Goal: Task Accomplishment & Management: Complete application form

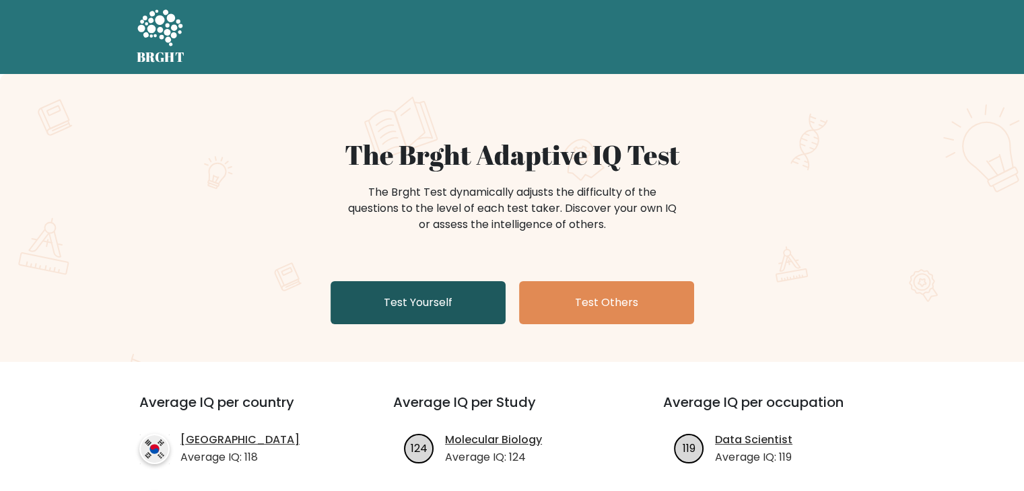
click at [403, 298] on link "Test Yourself" at bounding box center [417, 302] width 175 height 43
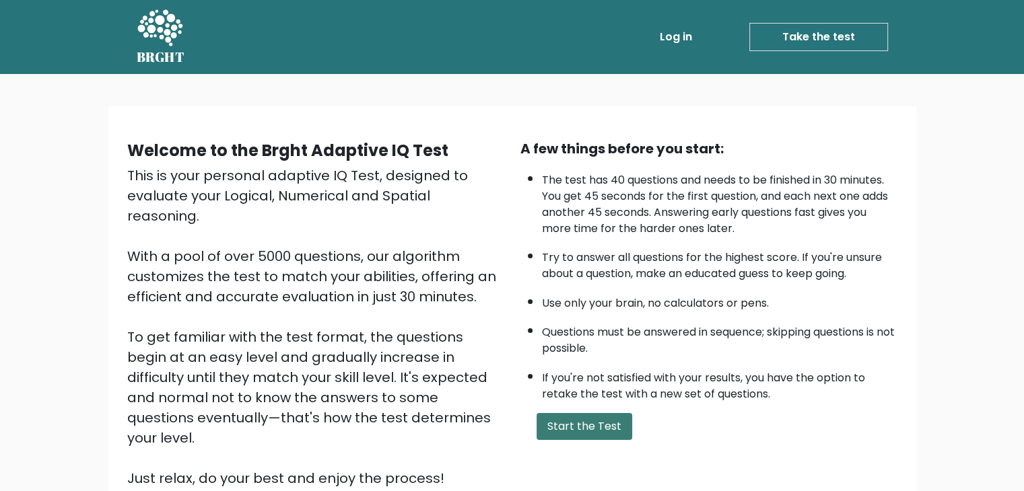
click at [581, 420] on button "Start the Test" at bounding box center [584, 426] width 96 height 27
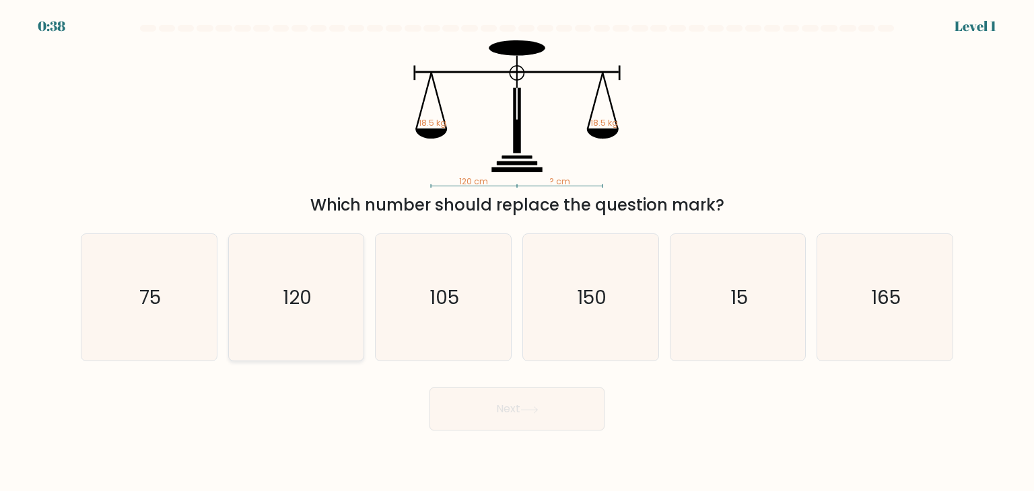
click at [353, 307] on icon "120" at bounding box center [296, 297] width 127 height 127
click at [517, 252] on input "b. 120" at bounding box center [517, 249] width 1 height 7
radio input "true"
click at [502, 408] on button "Next" at bounding box center [516, 409] width 175 height 43
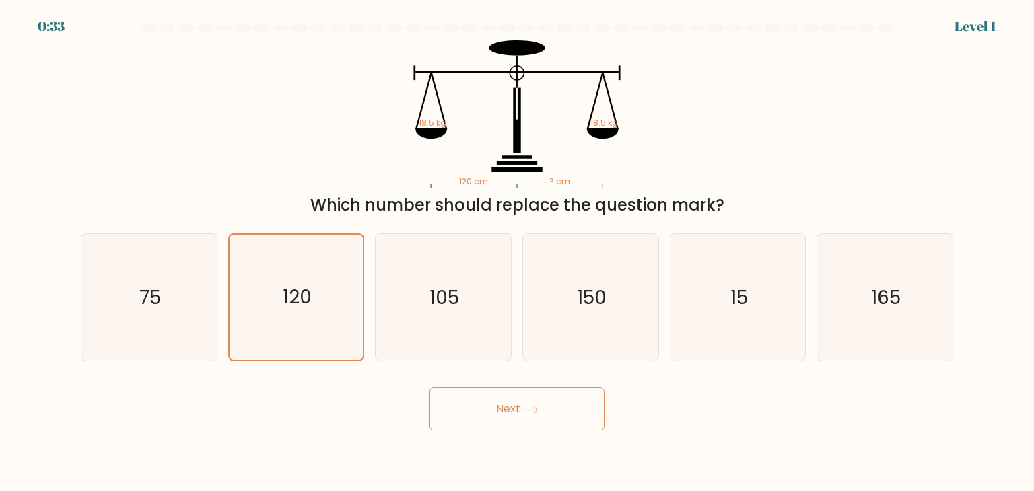
click at [502, 408] on button "Next" at bounding box center [516, 409] width 175 height 43
click at [477, 416] on button "Next" at bounding box center [516, 409] width 175 height 43
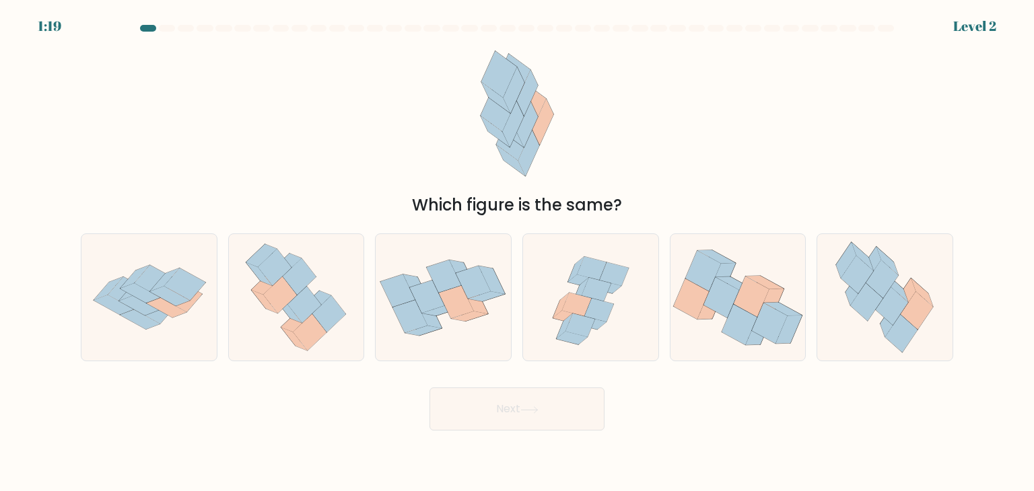
drag, startPoint x: 477, startPoint y: 416, endPoint x: 386, endPoint y: 410, distance: 90.4
click at [386, 410] on div "Next" at bounding box center [517, 404] width 888 height 53
click at [838, 319] on icon at bounding box center [885, 297] width 116 height 127
click at [518, 252] on input "f." at bounding box center [517, 249] width 1 height 7
radio input "true"
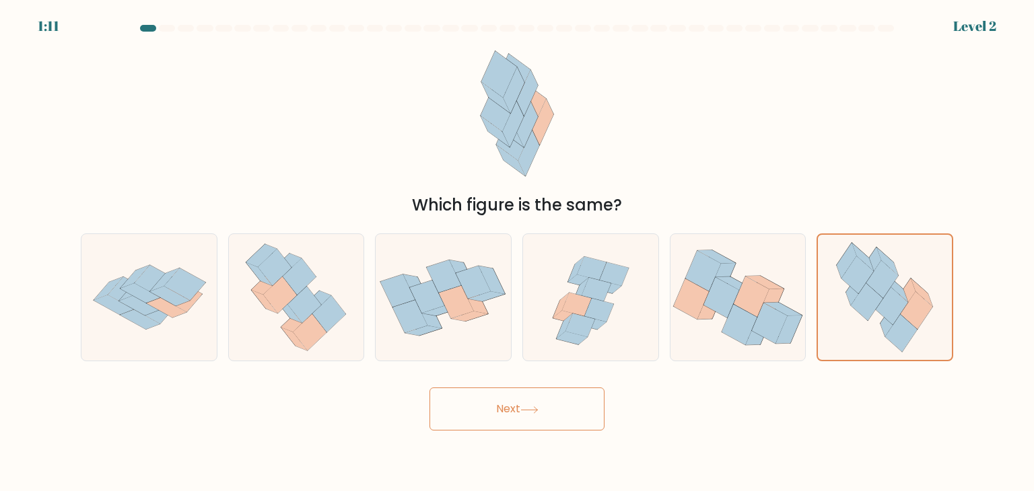
click at [526, 410] on icon at bounding box center [529, 410] width 18 height 7
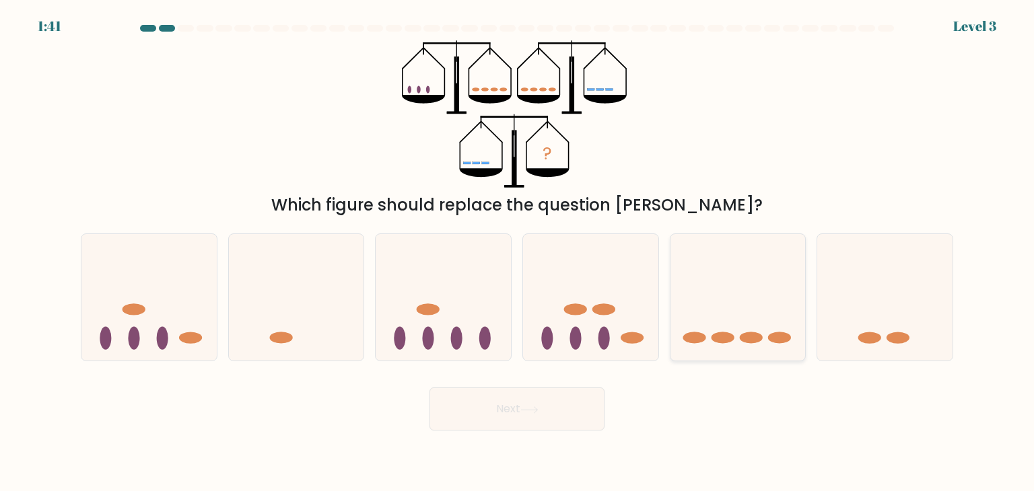
click at [687, 292] on icon at bounding box center [737, 298] width 135 height 112
click at [518, 252] on input "e." at bounding box center [517, 249] width 1 height 7
radio input "true"
click at [501, 411] on button "Next" at bounding box center [516, 409] width 175 height 43
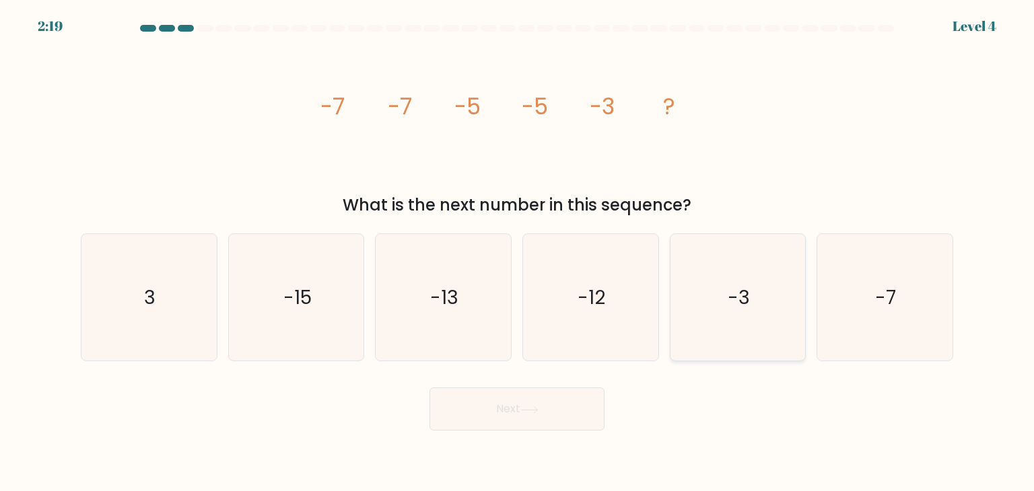
click at [735, 291] on text "-3" at bounding box center [739, 297] width 22 height 27
click at [518, 252] on input "e. -3" at bounding box center [517, 249] width 1 height 7
radio input "true"
click at [516, 420] on button "Next" at bounding box center [516, 409] width 175 height 43
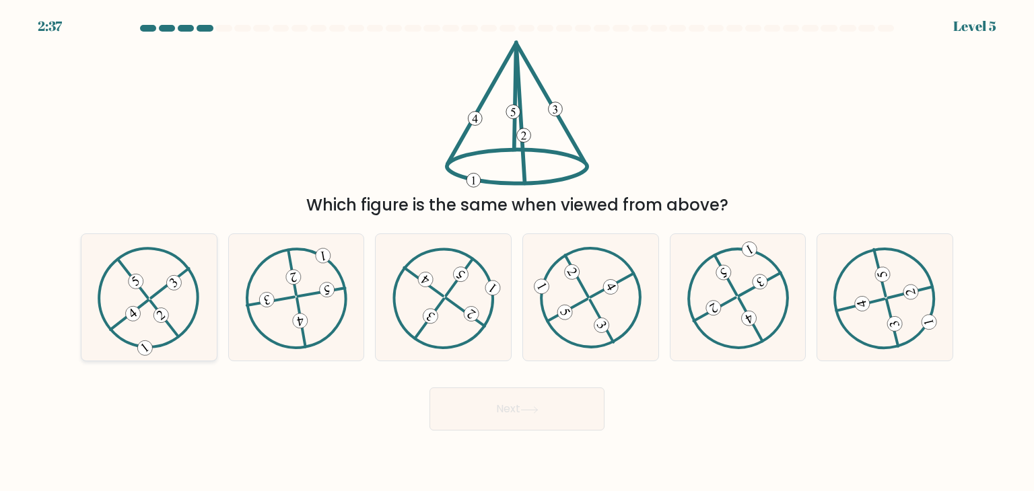
click at [149, 286] on icon at bounding box center [149, 298] width 102 height 102
click at [517, 252] on input "a." at bounding box center [517, 249] width 1 height 7
radio input "true"
click at [467, 418] on button "Next" at bounding box center [516, 409] width 175 height 43
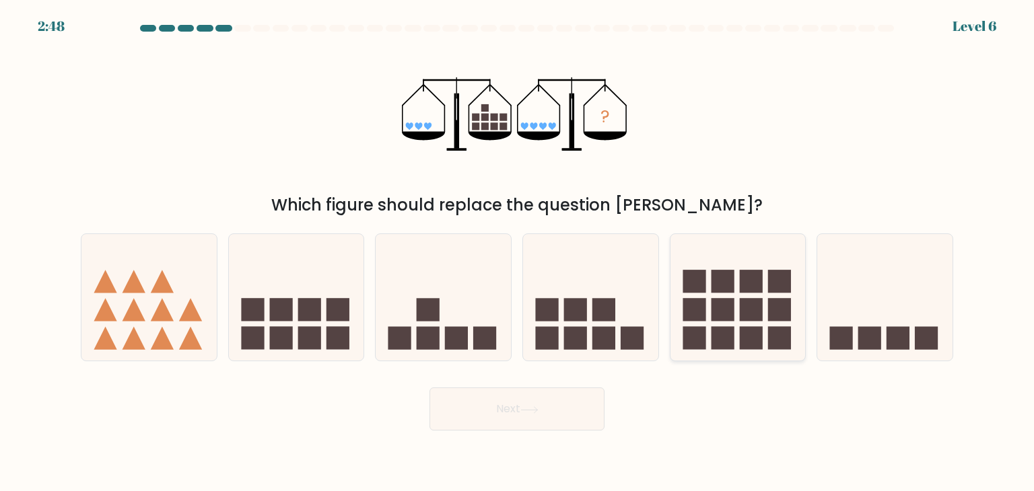
click at [677, 304] on icon at bounding box center [737, 298] width 135 height 112
click at [518, 252] on input "e." at bounding box center [517, 249] width 1 height 7
radio input "true"
click at [536, 417] on button "Next" at bounding box center [516, 409] width 175 height 43
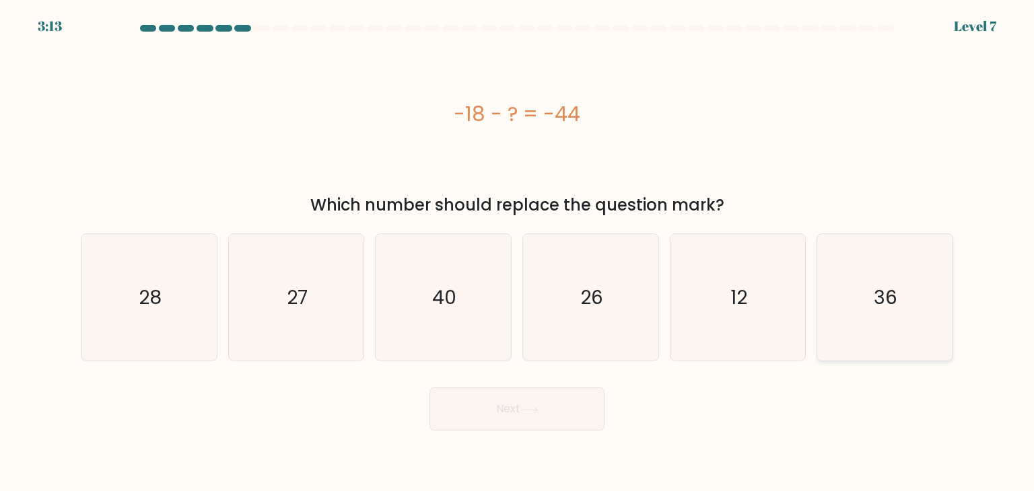
click at [825, 340] on icon "36" at bounding box center [884, 297] width 127 height 127
click at [518, 252] on input "f. 36" at bounding box center [517, 249] width 1 height 7
radio input "true"
click at [266, 195] on div "Which number should replace the question mark?" at bounding box center [517, 205] width 856 height 24
click at [604, 260] on icon "26" at bounding box center [590, 297] width 127 height 127
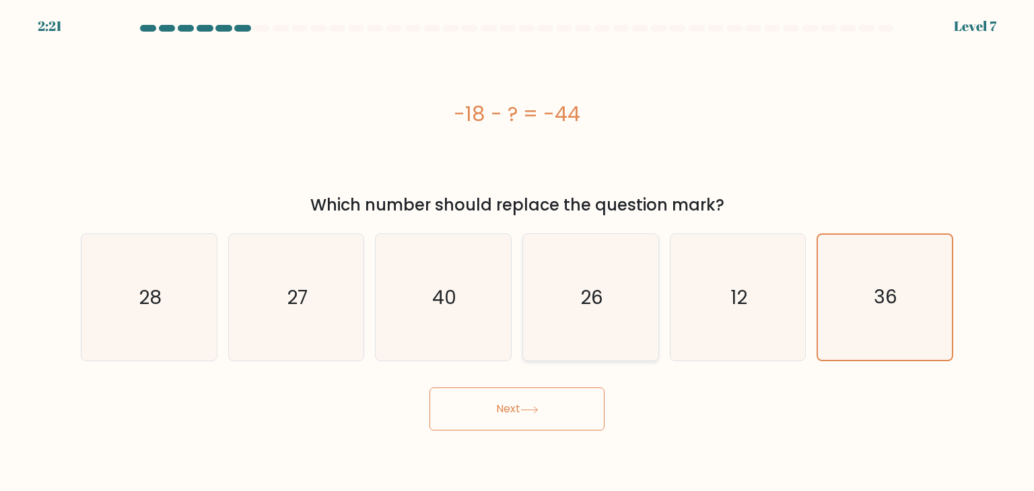
click at [518, 252] on input "d. 26" at bounding box center [517, 249] width 1 height 7
radio input "true"
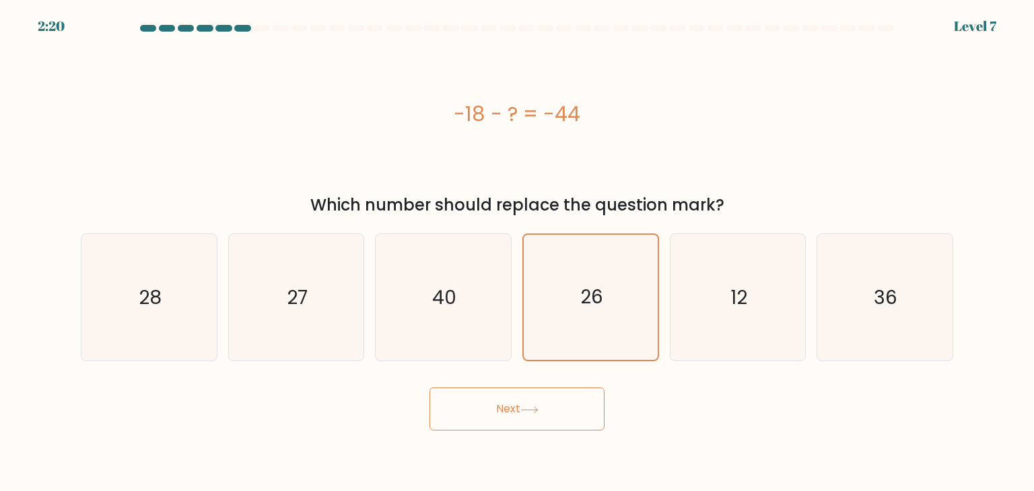
click at [564, 398] on button "Next" at bounding box center [516, 409] width 175 height 43
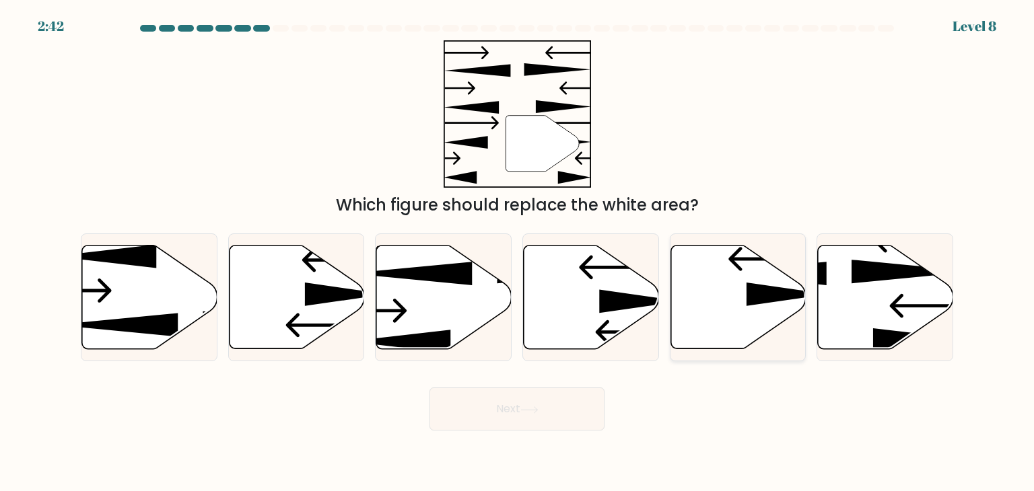
click at [711, 316] on icon at bounding box center [737, 298] width 135 height 104
click at [518, 252] on input "e." at bounding box center [517, 249] width 1 height 7
radio input "true"
click at [547, 412] on button "Next" at bounding box center [516, 409] width 175 height 43
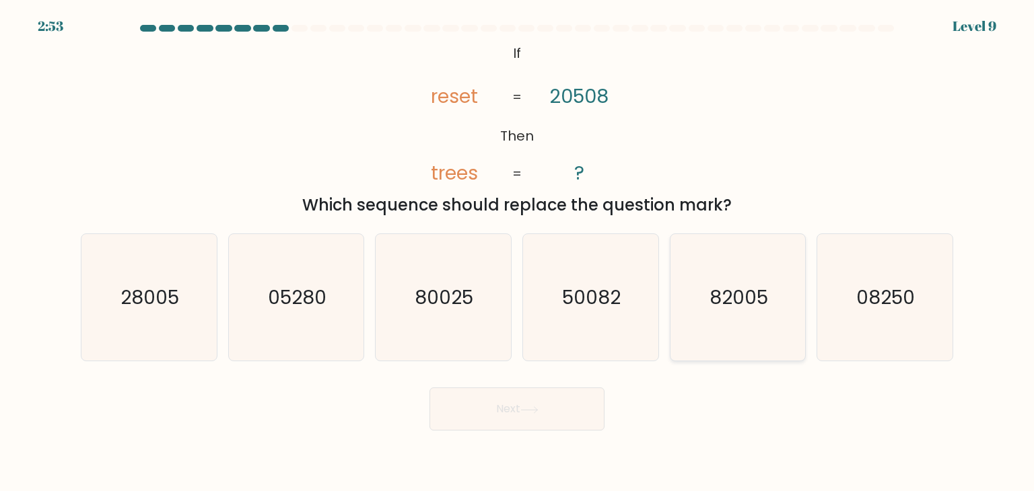
click at [689, 299] on icon "82005" at bounding box center [737, 297] width 127 height 127
click at [518, 252] on input "e. 82005" at bounding box center [517, 249] width 1 height 7
radio input "true"
click at [523, 420] on button "Next" at bounding box center [516, 409] width 175 height 43
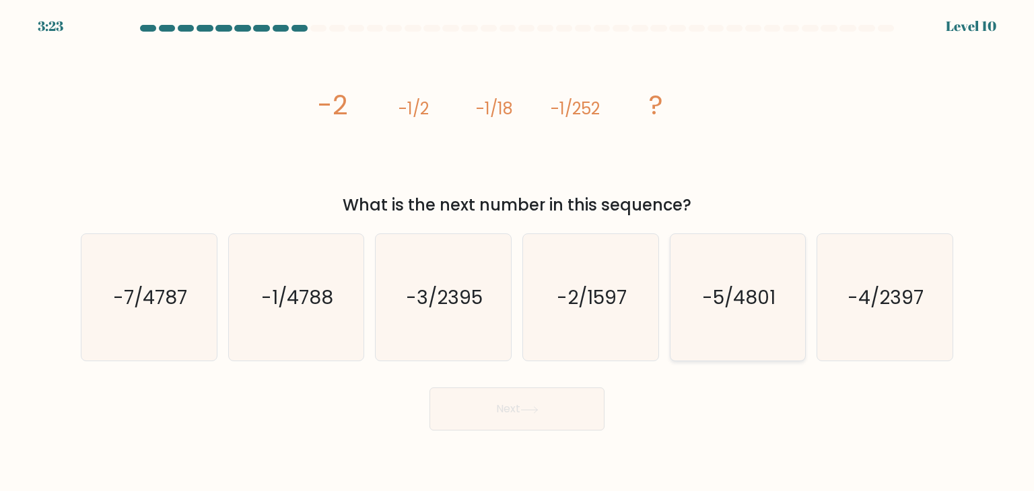
click at [700, 275] on icon "-5/4801" at bounding box center [737, 297] width 127 height 127
click at [518, 252] on input "e. -5/4801" at bounding box center [517, 249] width 1 height 7
radio input "true"
click at [538, 409] on icon at bounding box center [529, 410] width 18 height 7
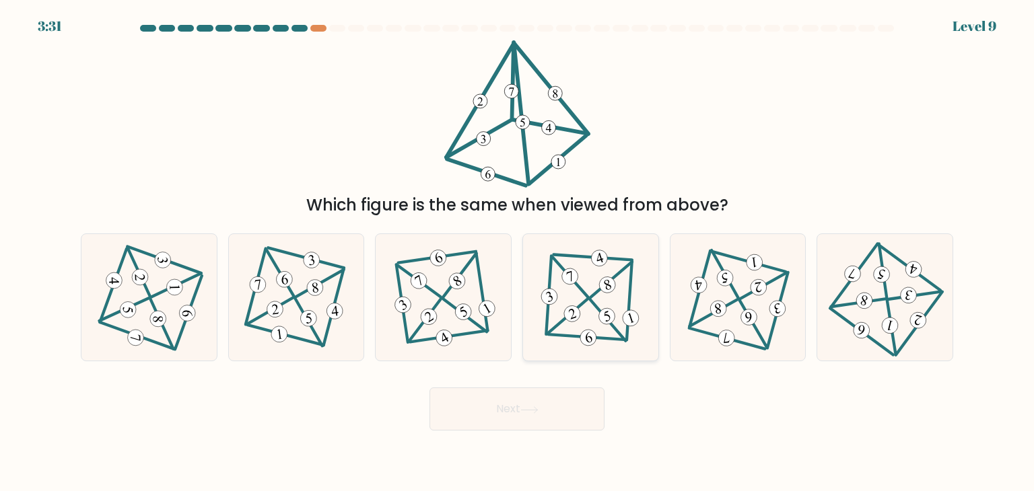
click at [588, 295] on icon at bounding box center [590, 298] width 104 height 102
click at [518, 252] on input "d." at bounding box center [517, 249] width 1 height 7
radio input "true"
click at [532, 413] on icon at bounding box center [529, 410] width 18 height 7
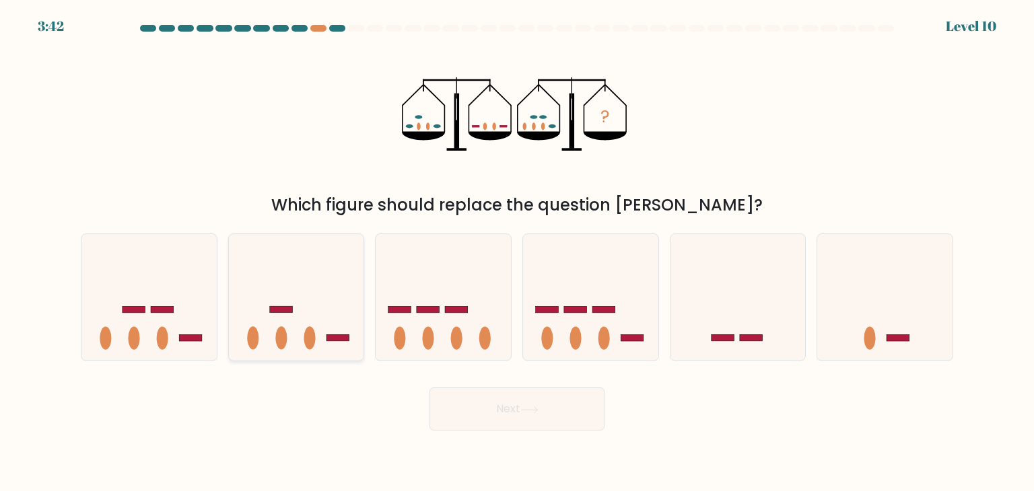
click at [310, 316] on icon at bounding box center [296, 298] width 135 height 112
click at [517, 252] on input "b." at bounding box center [517, 249] width 1 height 7
radio input "true"
click at [567, 408] on button "Next" at bounding box center [516, 409] width 175 height 43
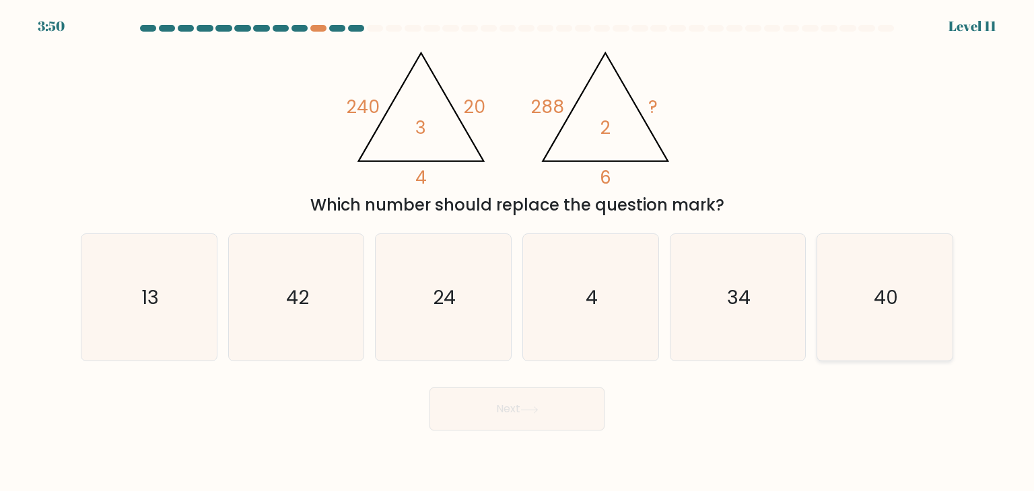
click at [834, 306] on icon "40" at bounding box center [884, 297] width 127 height 127
click at [518, 252] on input "f. 40" at bounding box center [517, 249] width 1 height 7
radio input "true"
click at [759, 318] on icon "34" at bounding box center [737, 297] width 127 height 127
click at [518, 252] on input "e. 34" at bounding box center [517, 249] width 1 height 7
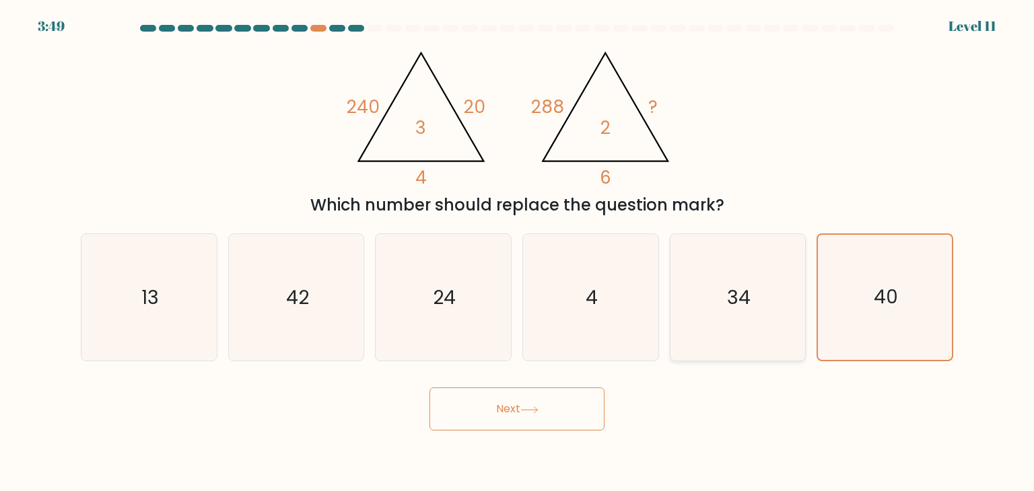
radio input "true"
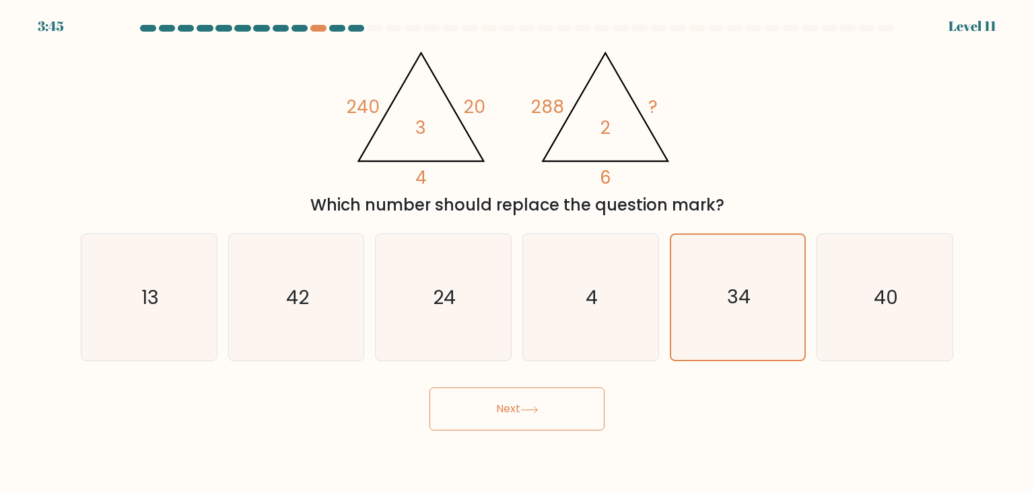
click at [550, 394] on button "Next" at bounding box center [516, 409] width 175 height 43
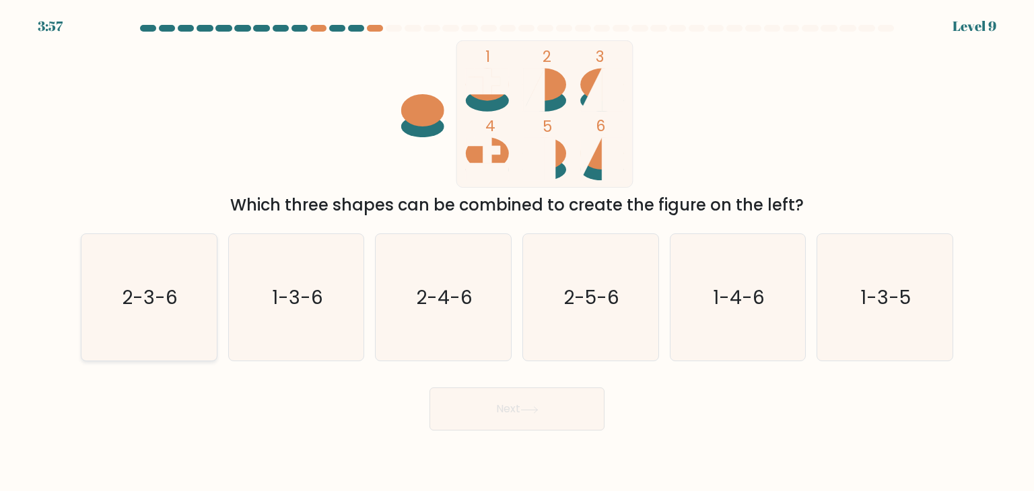
click at [170, 326] on icon "2-3-6" at bounding box center [148, 297] width 127 height 127
click at [517, 252] on input "a. 2-3-6" at bounding box center [517, 249] width 1 height 7
radio input "true"
click at [462, 405] on button "Next" at bounding box center [516, 409] width 175 height 43
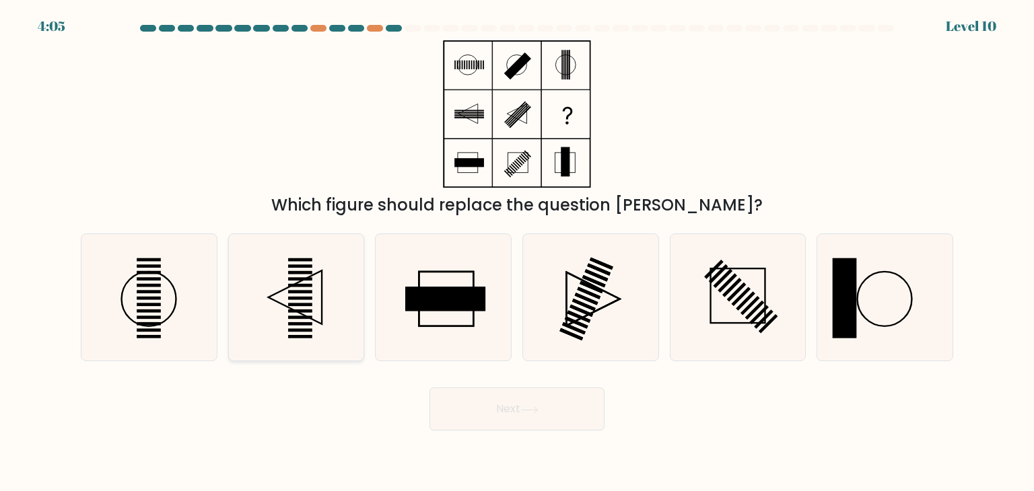
click at [279, 301] on icon at bounding box center [296, 297] width 127 height 127
click at [517, 252] on input "b." at bounding box center [517, 249] width 1 height 7
radio input "true"
click at [475, 396] on button "Next" at bounding box center [516, 409] width 175 height 43
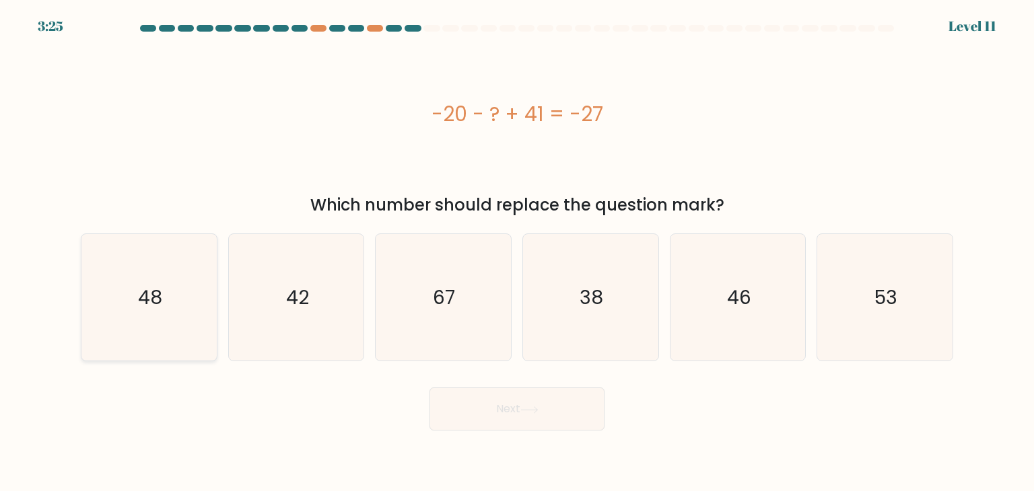
click at [199, 313] on icon "48" at bounding box center [148, 297] width 127 height 127
click at [517, 252] on input "a. 48" at bounding box center [517, 249] width 1 height 7
radio input "true"
click at [487, 409] on button "Next" at bounding box center [516, 409] width 175 height 43
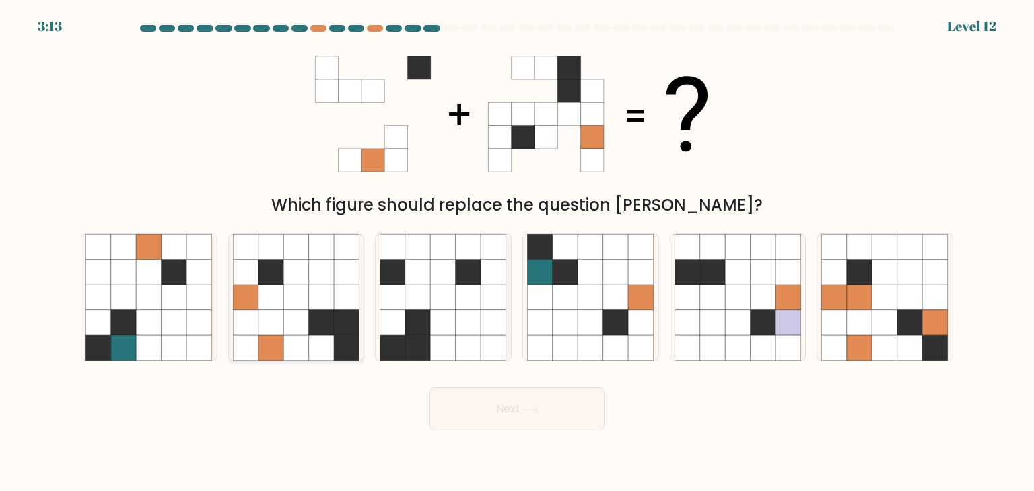
click at [279, 312] on icon at bounding box center [271, 323] width 26 height 26
click at [517, 252] on input "b." at bounding box center [517, 249] width 1 height 7
radio input "true"
click at [529, 407] on icon at bounding box center [529, 410] width 18 height 7
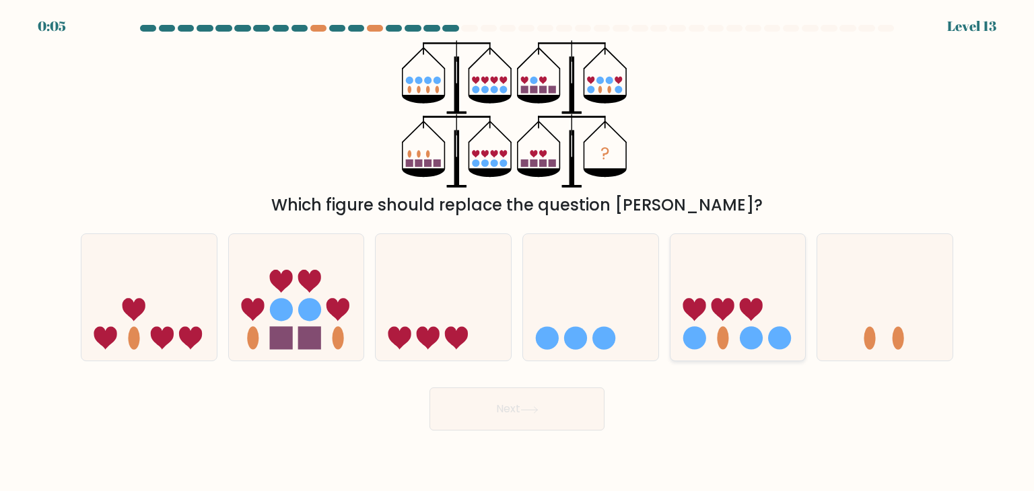
click at [713, 280] on icon at bounding box center [737, 298] width 135 height 112
click at [518, 252] on input "e." at bounding box center [517, 249] width 1 height 7
radio input "true"
click at [547, 408] on button "Next" at bounding box center [516, 409] width 175 height 43
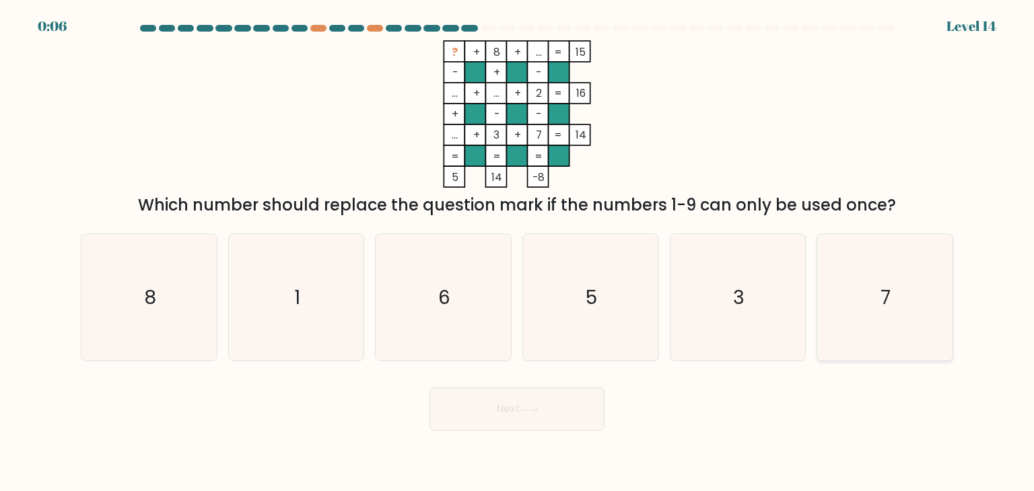
click at [866, 286] on icon "7" at bounding box center [884, 297] width 127 height 127
click at [518, 252] on input "f. 7" at bounding box center [517, 249] width 1 height 7
radio input "true"
click at [550, 409] on button "Next" at bounding box center [516, 409] width 175 height 43
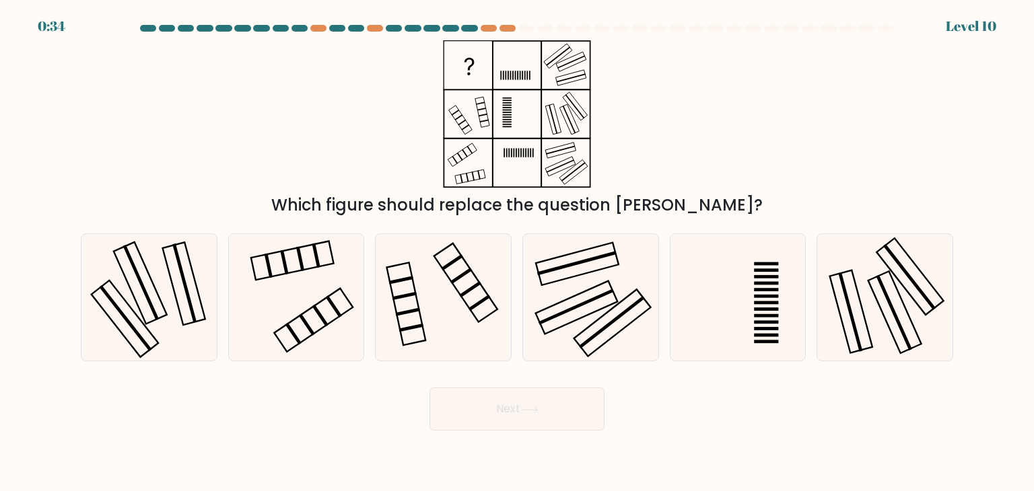
click at [958, 24] on div "Level 10" at bounding box center [971, 26] width 50 height 20
click at [351, 297] on icon at bounding box center [296, 297] width 127 height 127
click at [517, 252] on input "b." at bounding box center [517, 249] width 1 height 7
radio input "true"
click at [530, 407] on icon at bounding box center [529, 410] width 18 height 7
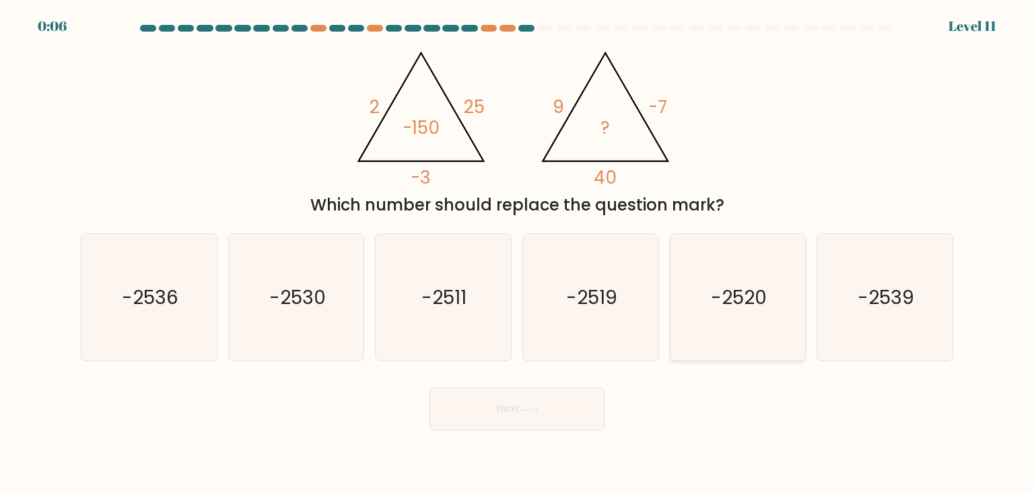
click at [713, 275] on icon "-2520" at bounding box center [737, 297] width 127 height 127
click at [518, 252] on input "e. -2520" at bounding box center [517, 249] width 1 height 7
radio input "true"
click at [530, 426] on button "Next" at bounding box center [516, 409] width 175 height 43
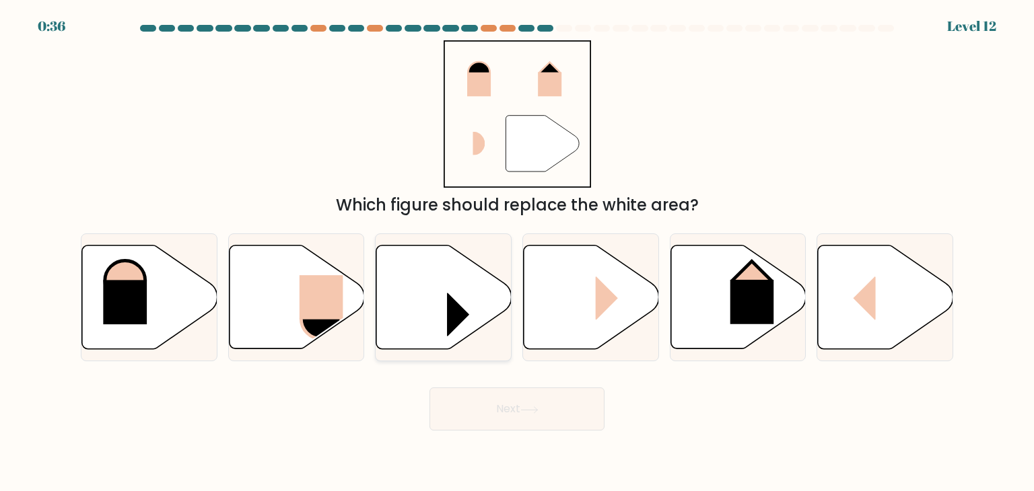
click at [393, 287] on icon at bounding box center [443, 298] width 135 height 104
click at [517, 252] on input "c." at bounding box center [517, 249] width 1 height 7
radio input "true"
click at [477, 402] on button "Next" at bounding box center [516, 409] width 175 height 43
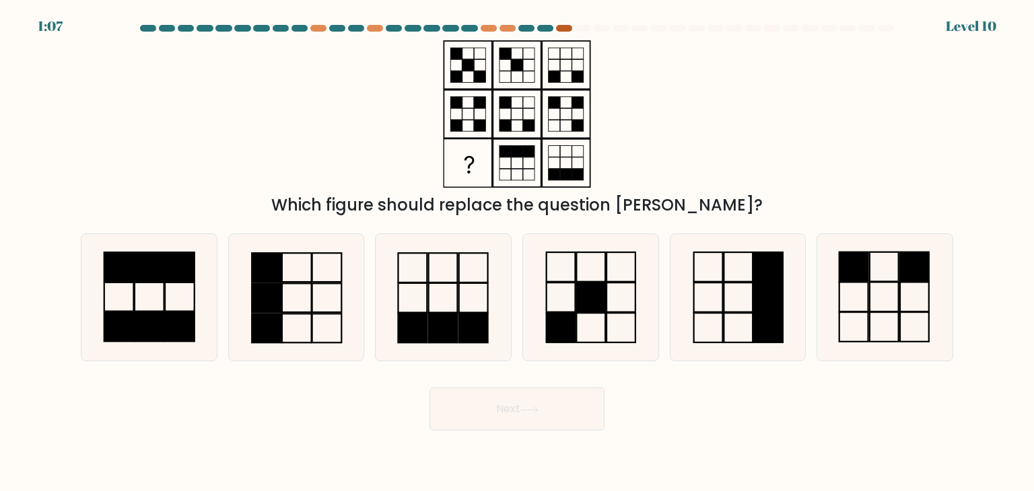
click at [563, 28] on div at bounding box center [564, 28] width 16 height 7
click at [512, 30] on div at bounding box center [507, 28] width 16 height 7
click at [372, 96] on div "Which figure should replace the question [PERSON_NAME]?" at bounding box center [517, 128] width 888 height 177
click at [159, 289] on icon at bounding box center [148, 297] width 127 height 127
click at [517, 252] on input "a." at bounding box center [517, 249] width 1 height 7
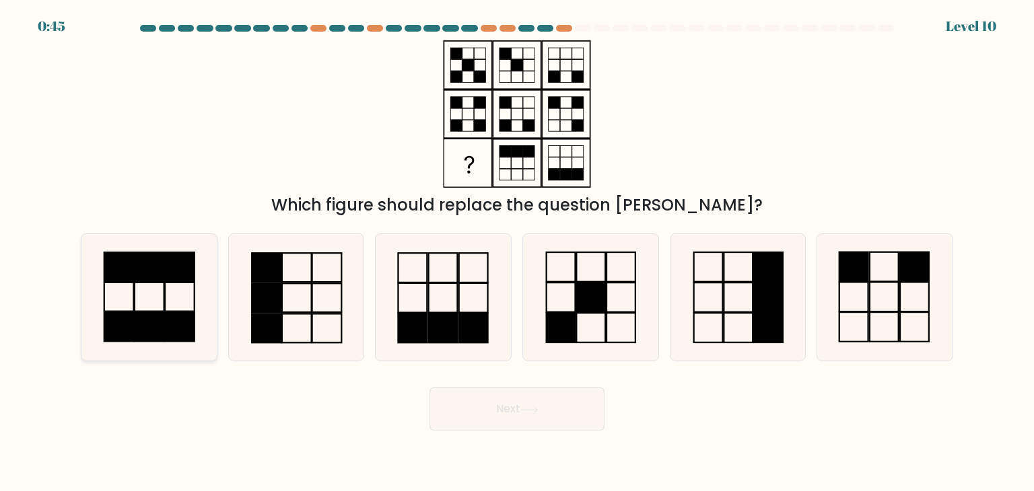
radio input "true"
click at [466, 393] on button "Next" at bounding box center [516, 409] width 175 height 43
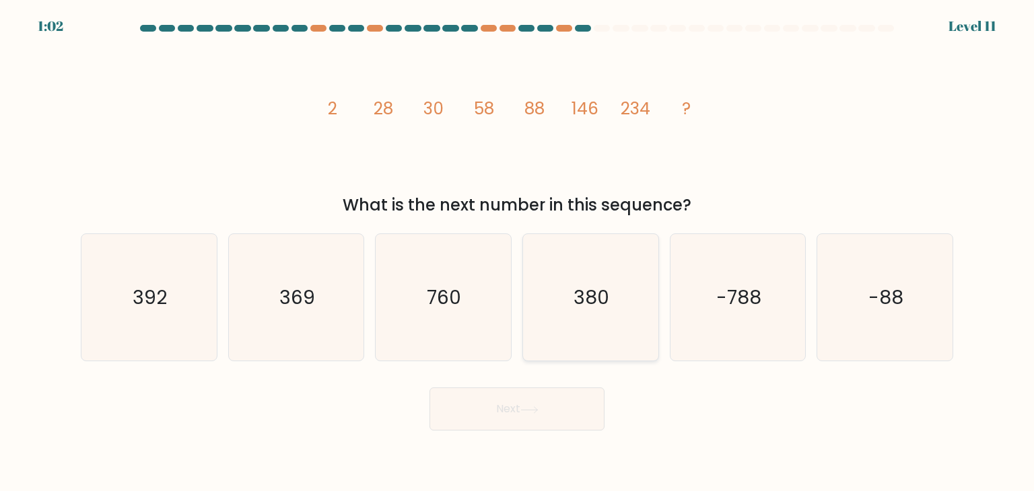
click at [587, 306] on text "380" at bounding box center [592, 297] width 36 height 27
click at [518, 252] on input "d. 380" at bounding box center [517, 249] width 1 height 7
radio input "true"
click at [545, 394] on button "Next" at bounding box center [516, 409] width 175 height 43
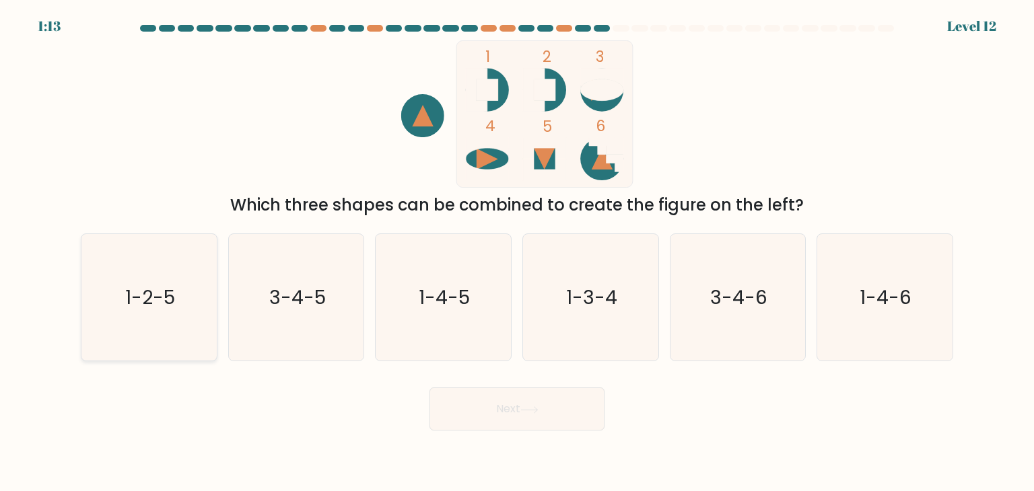
click at [121, 291] on icon "1-2-5" at bounding box center [148, 297] width 127 height 127
click at [517, 252] on input "a. 1-2-5" at bounding box center [517, 249] width 1 height 7
radio input "true"
click at [477, 410] on button "Next" at bounding box center [516, 409] width 175 height 43
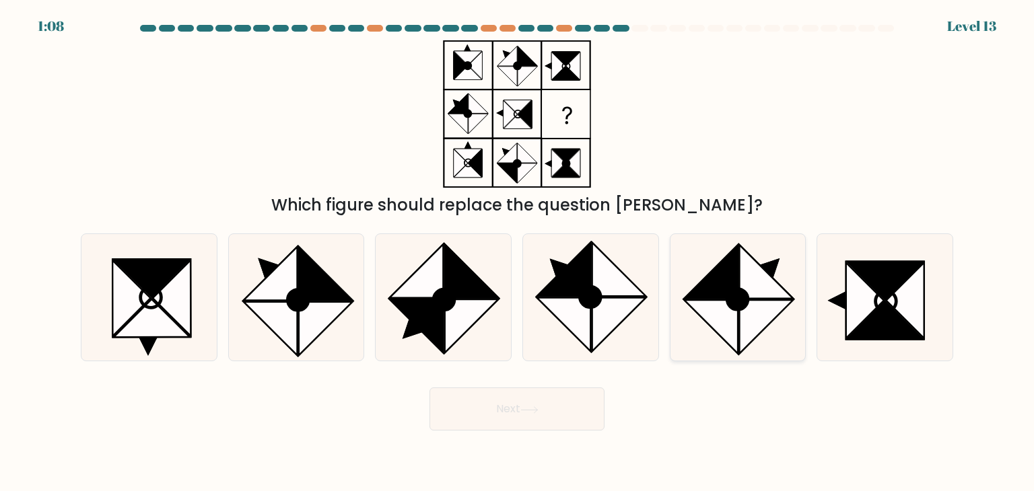
click at [708, 287] on icon at bounding box center [711, 272] width 54 height 54
click at [518, 252] on input "e." at bounding box center [517, 249] width 1 height 7
radio input "true"
click at [600, 310] on icon at bounding box center [619, 325] width 54 height 54
click at [518, 252] on input "d." at bounding box center [517, 249] width 1 height 7
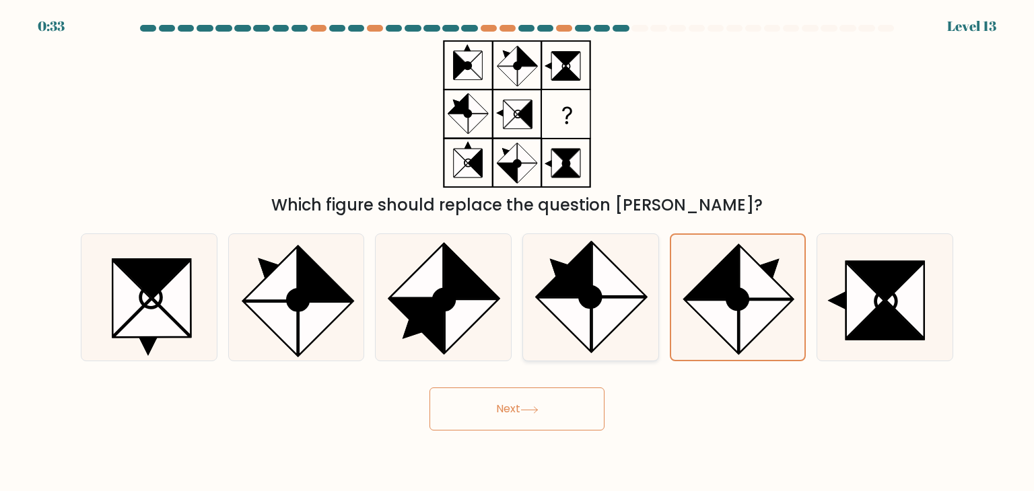
radio input "true"
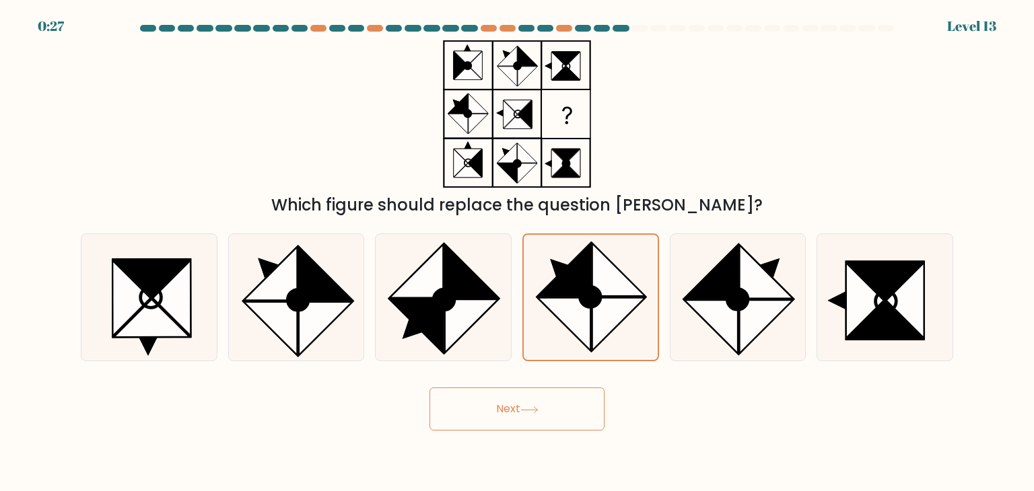
click at [520, 407] on button "Next" at bounding box center [516, 409] width 175 height 43
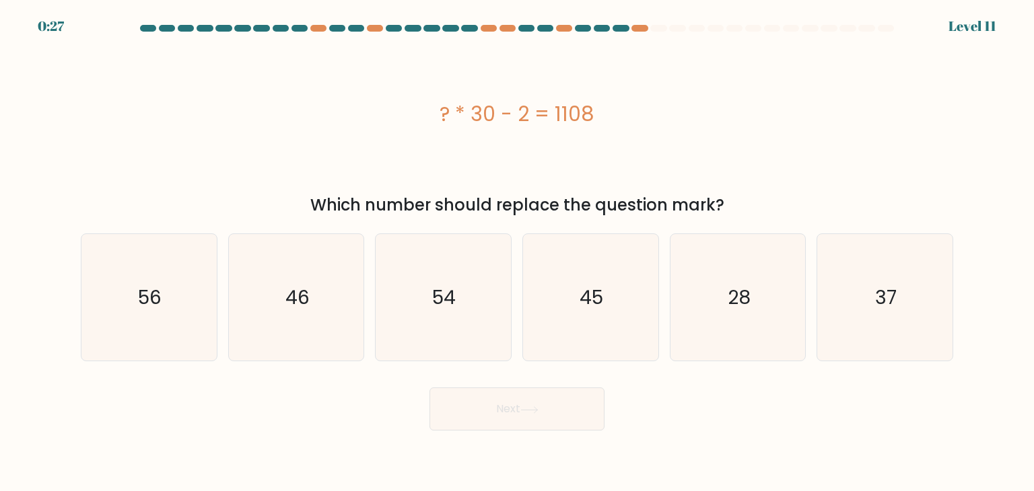
click at [538, 122] on div "? * 30 - 2 = 1108" at bounding box center [517, 114] width 872 height 30
copy div "? * 30 - 2 = 1108"
click at [867, 290] on icon "37" at bounding box center [884, 297] width 127 height 127
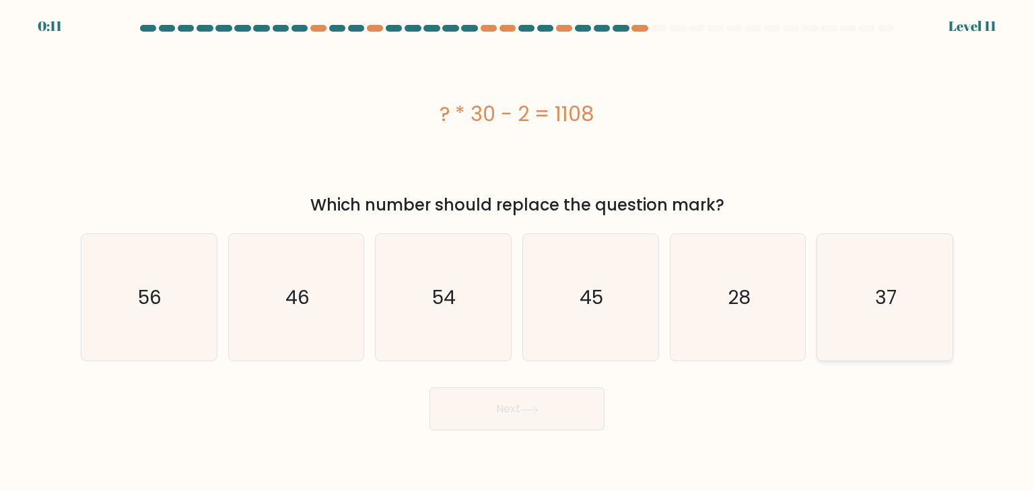
click at [518, 252] on input "f. 37" at bounding box center [517, 249] width 1 height 7
radio input "true"
click at [552, 407] on button "Next" at bounding box center [516, 409] width 175 height 43
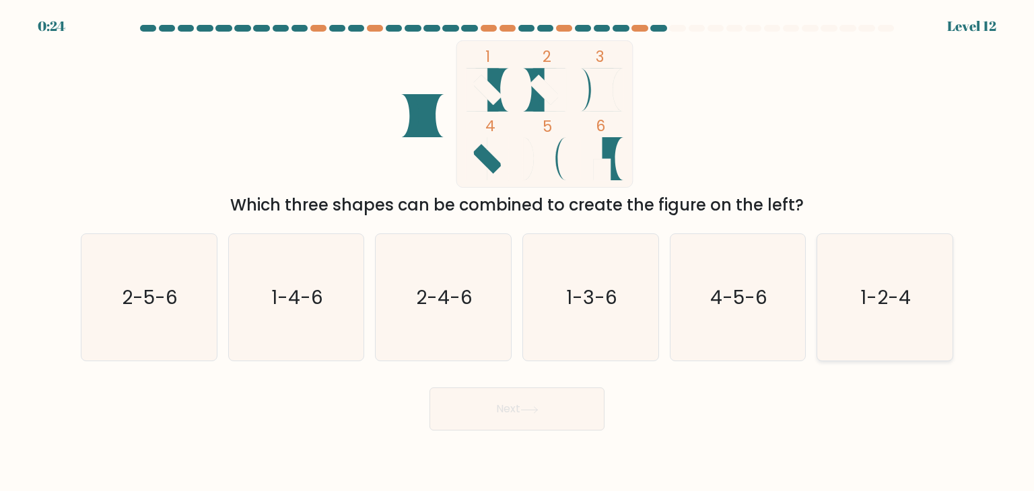
click at [851, 318] on icon "1-2-4" at bounding box center [884, 297] width 127 height 127
click at [518, 252] on input "f. 1-2-4" at bounding box center [517, 249] width 1 height 7
radio input "true"
click at [538, 411] on icon at bounding box center [529, 410] width 18 height 7
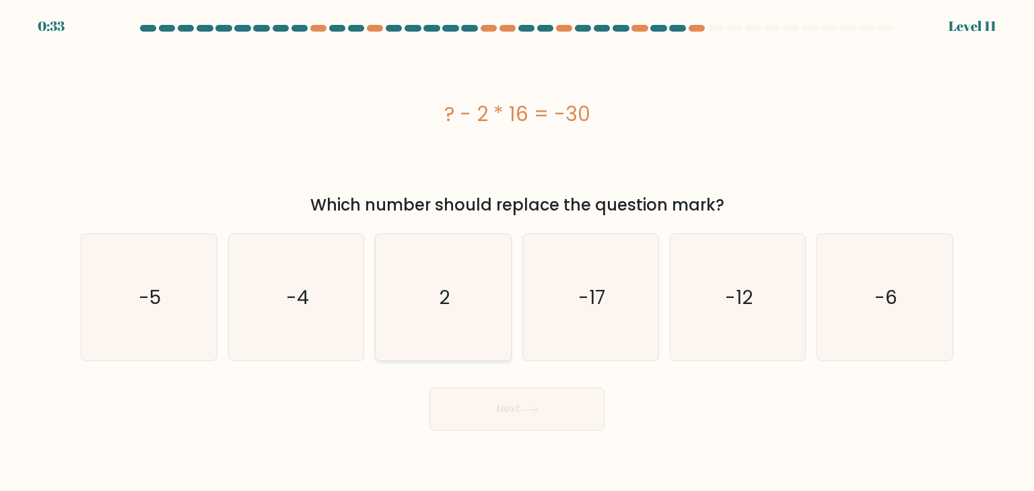
click at [439, 312] on icon "2" at bounding box center [443, 297] width 127 height 127
click at [517, 252] on input "c. 2" at bounding box center [517, 249] width 1 height 7
radio input "true"
click at [470, 414] on button "Next" at bounding box center [516, 409] width 175 height 43
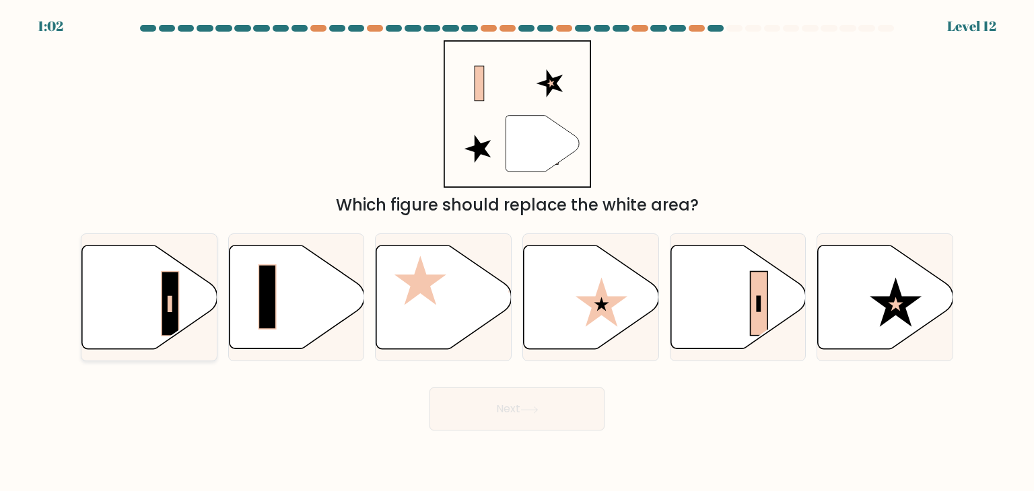
click at [162, 308] on rect at bounding box center [170, 303] width 17 height 64
click at [517, 252] on input "a." at bounding box center [517, 249] width 1 height 7
radio input "true"
click at [520, 402] on button "Next" at bounding box center [516, 409] width 175 height 43
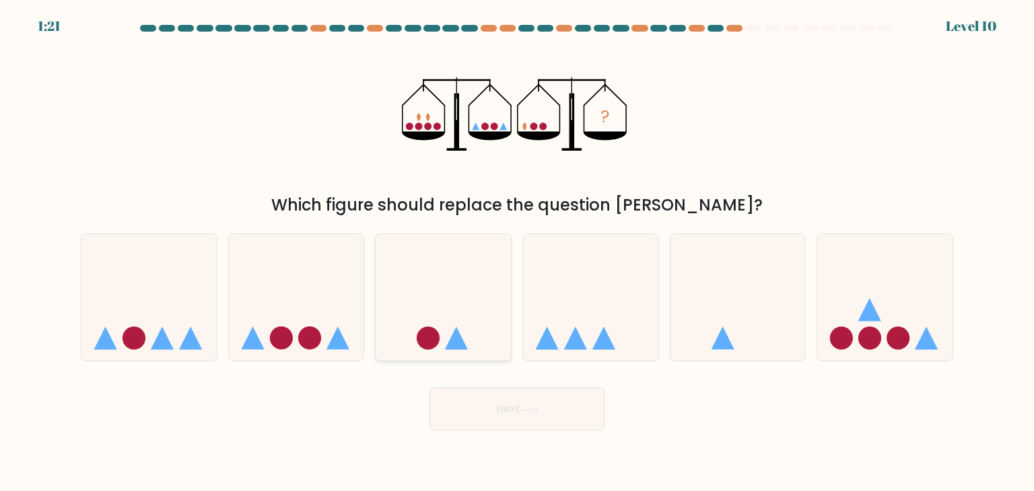
click at [436, 326] on icon at bounding box center [443, 298] width 135 height 112
click at [517, 252] on input "c." at bounding box center [517, 249] width 1 height 7
radio input "true"
click at [487, 404] on button "Next" at bounding box center [516, 409] width 175 height 43
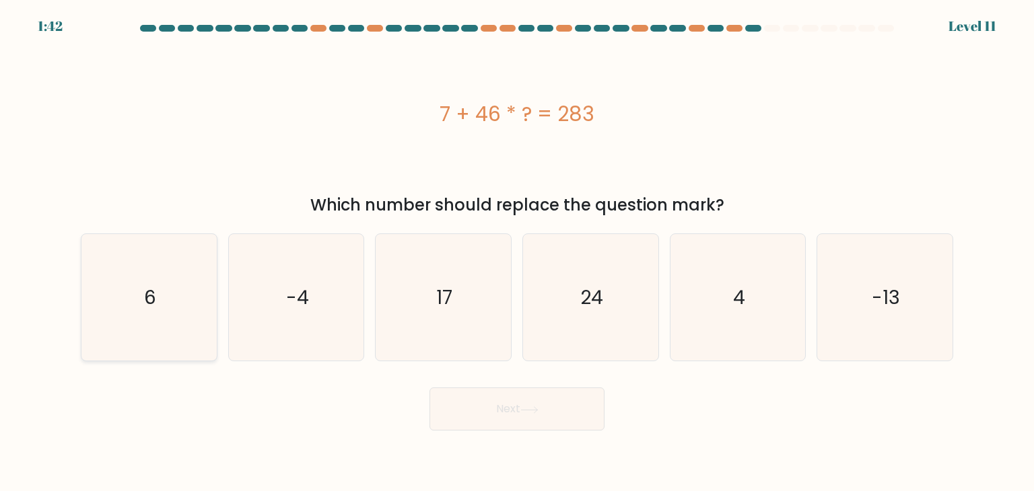
click at [198, 291] on icon "6" at bounding box center [148, 297] width 127 height 127
click at [517, 252] on input "a. 6" at bounding box center [517, 249] width 1 height 7
radio input "true"
click at [528, 403] on button "Next" at bounding box center [516, 409] width 175 height 43
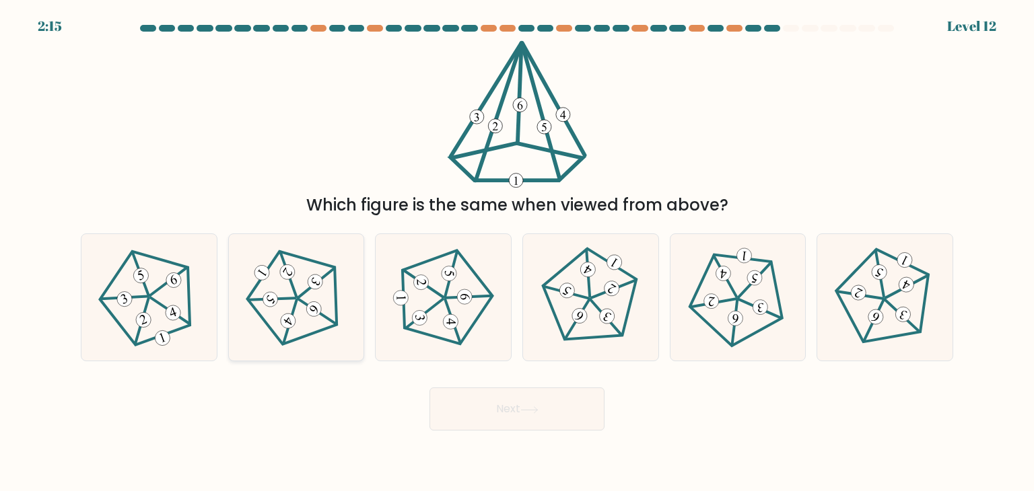
click at [260, 291] on icon at bounding box center [297, 298] width 102 height 102
click at [517, 252] on input "b." at bounding box center [517, 249] width 1 height 7
radio input "true"
click at [482, 402] on button "Next" at bounding box center [516, 409] width 175 height 43
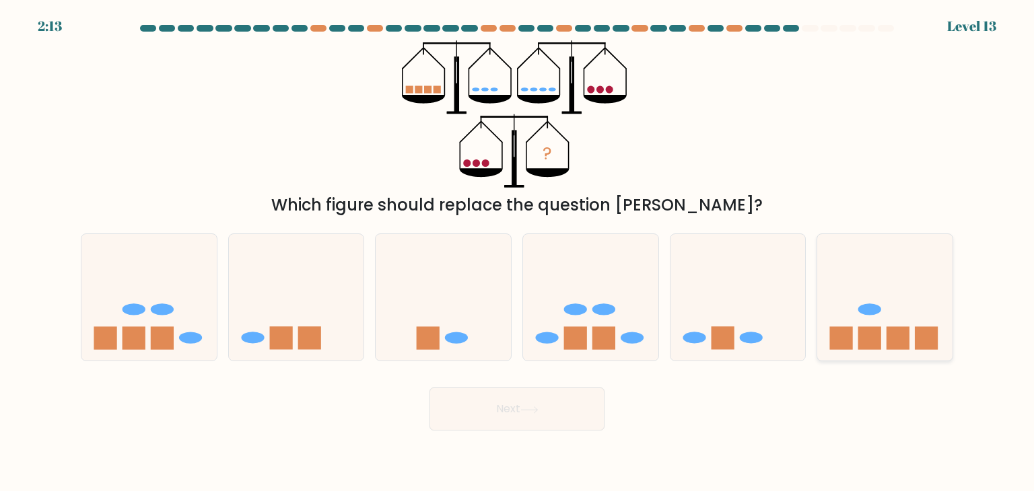
click at [878, 287] on icon at bounding box center [884, 298] width 135 height 112
click at [518, 252] on input "f." at bounding box center [517, 249] width 1 height 7
radio input "true"
click at [538, 411] on icon at bounding box center [529, 410] width 18 height 7
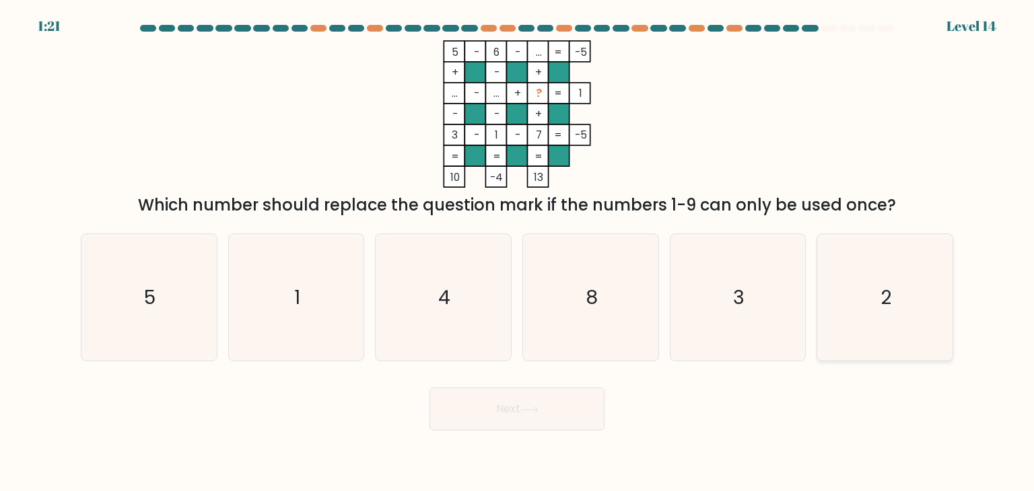
click at [867, 304] on icon "2" at bounding box center [884, 297] width 127 height 127
click at [518, 252] on input "f. 2" at bounding box center [517, 249] width 1 height 7
radio input "true"
click at [524, 409] on icon at bounding box center [529, 410] width 18 height 7
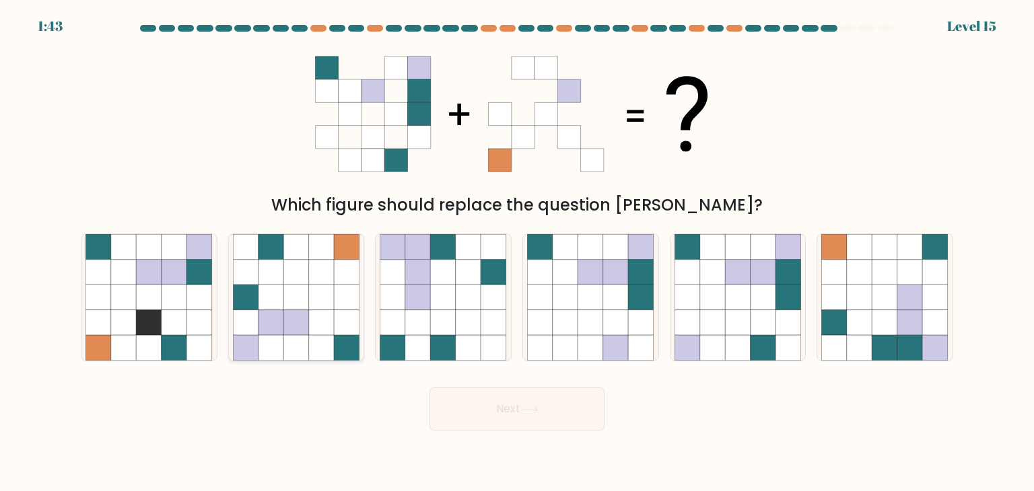
click at [280, 327] on icon at bounding box center [271, 323] width 26 height 26
click at [517, 252] on input "b." at bounding box center [517, 249] width 1 height 7
radio input "true"
click at [913, 336] on icon at bounding box center [910, 349] width 26 height 26
click at [518, 252] on input "f." at bounding box center [517, 249] width 1 height 7
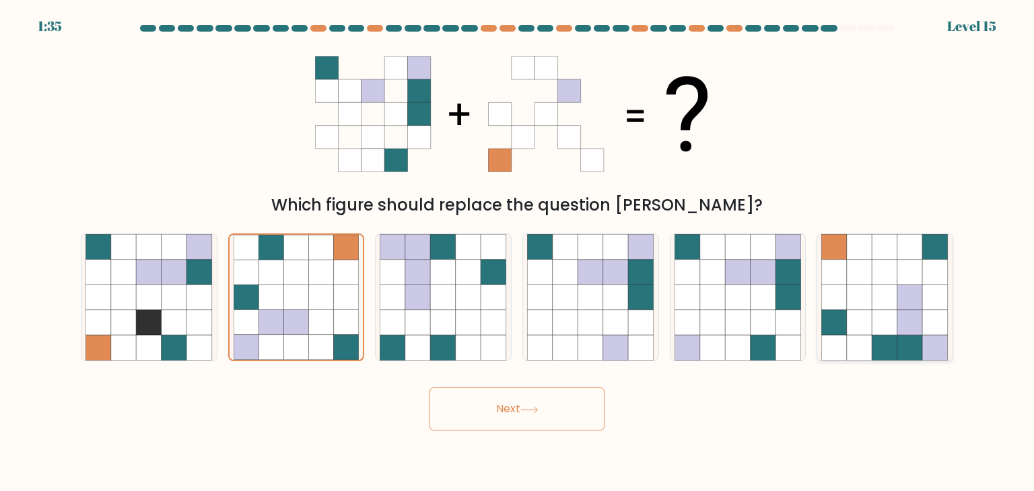
radio input "true"
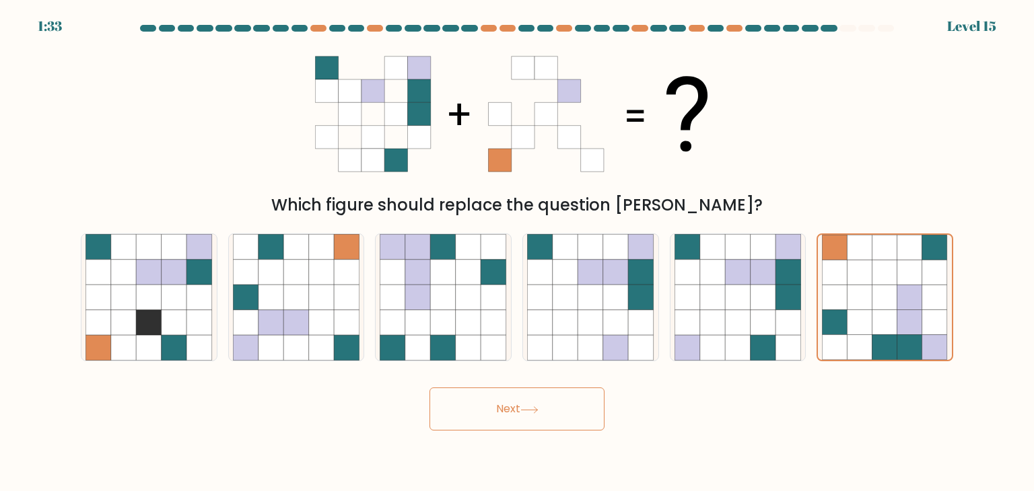
click at [509, 420] on button "Next" at bounding box center [516, 409] width 175 height 43
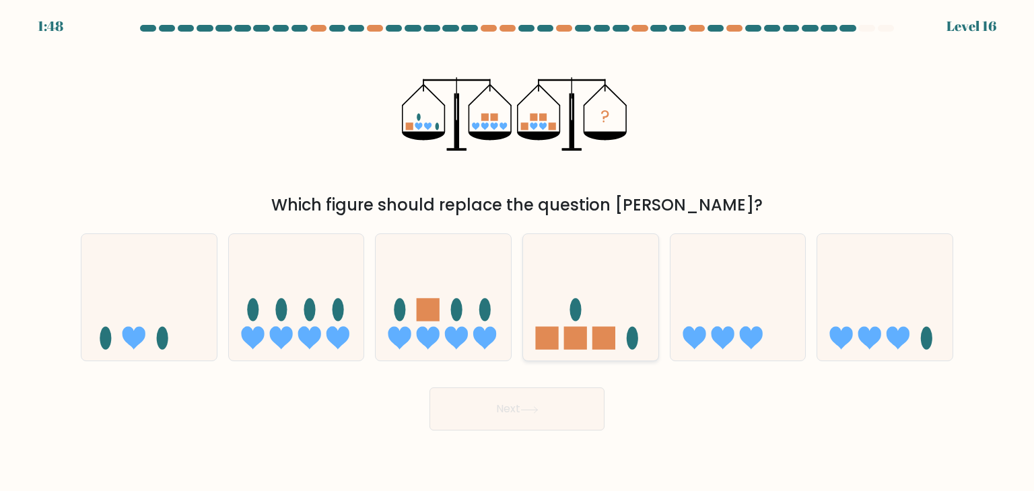
click at [580, 323] on icon at bounding box center [590, 298] width 135 height 112
click at [518, 252] on input "d." at bounding box center [517, 249] width 1 height 7
radio input "true"
click at [538, 407] on icon at bounding box center [529, 410] width 18 height 7
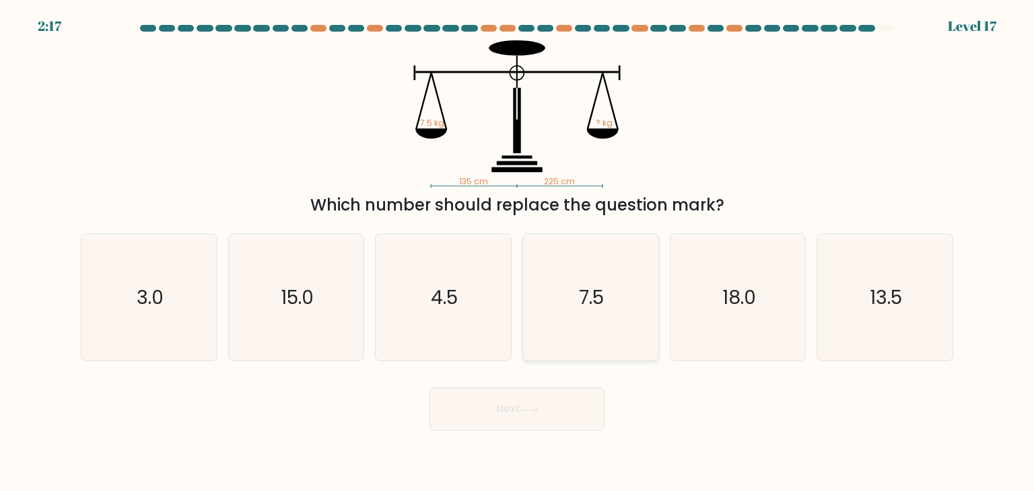
click at [569, 316] on icon "7.5" at bounding box center [590, 297] width 127 height 127
click at [518, 252] on input "d. 7.5" at bounding box center [517, 249] width 1 height 7
radio input "true"
click at [343, 331] on icon "15.0" at bounding box center [296, 297] width 127 height 127
click at [517, 252] on input "b. 15.0" at bounding box center [517, 249] width 1 height 7
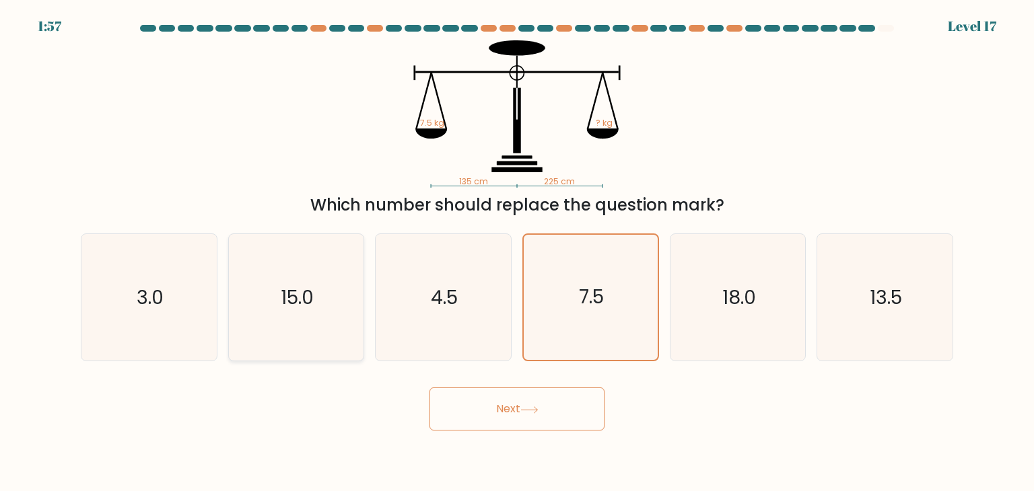
radio input "true"
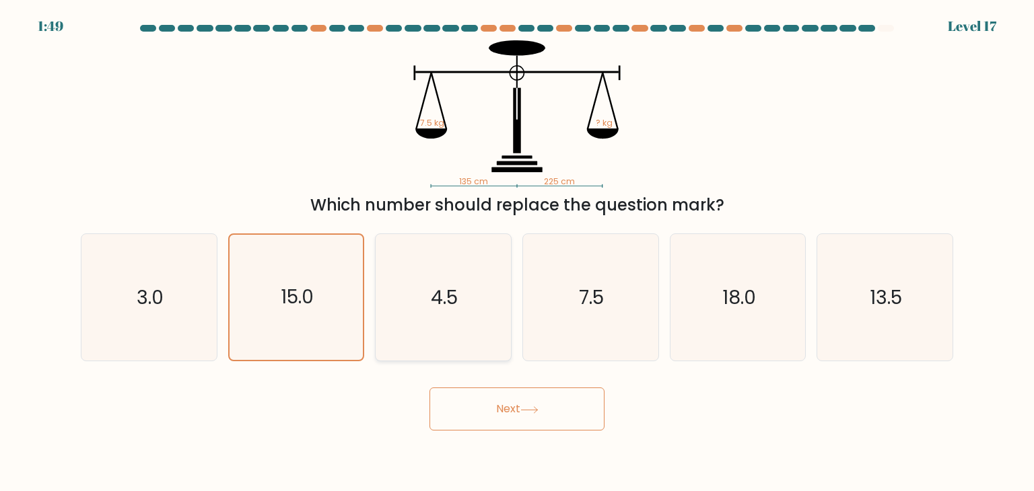
click at [418, 349] on icon "4.5" at bounding box center [443, 297] width 127 height 127
click at [517, 252] on input "c. 4.5" at bounding box center [517, 249] width 1 height 7
radio input "true"
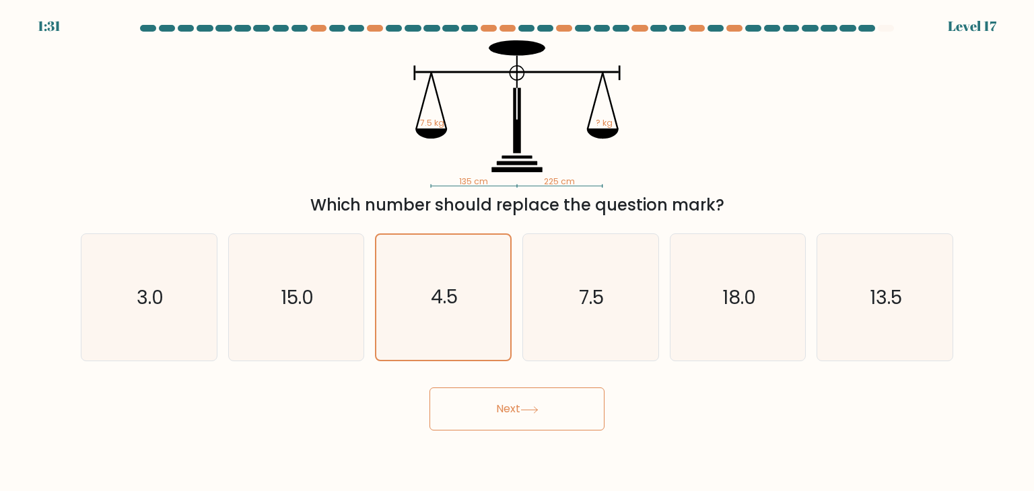
click at [493, 417] on button "Next" at bounding box center [516, 409] width 175 height 43
